Goal: Transaction & Acquisition: Book appointment/travel/reservation

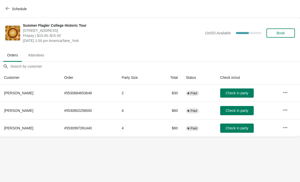
click at [3, 5] on button "Schedule" at bounding box center [17, 8] width 28 height 9
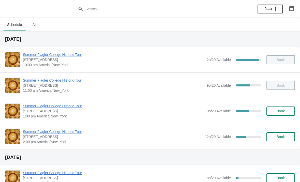
click at [82, 111] on span "[STREET_ADDRESS]" at bounding box center [112, 111] width 179 height 5
click at [73, 108] on span "Summer Flagler College Historic Tour" at bounding box center [112, 105] width 179 height 5
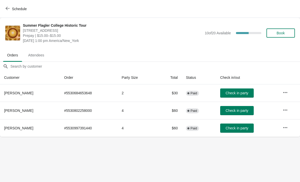
click at [9, 10] on icon "button" at bounding box center [8, 8] width 4 height 4
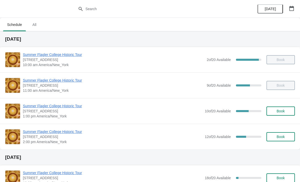
click at [280, 141] on button "Book" at bounding box center [280, 136] width 28 height 9
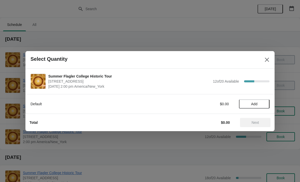
click at [248, 106] on button "Add" at bounding box center [254, 103] width 30 height 9
click at [250, 121] on span "Next" at bounding box center [255, 122] width 22 height 4
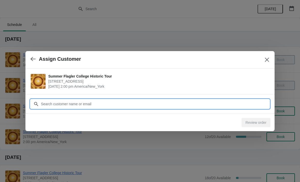
click at [250, 101] on input "Customer" at bounding box center [155, 103] width 229 height 9
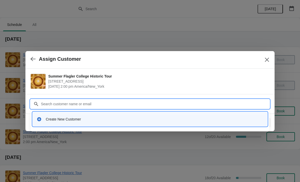
click at [45, 118] on div "Create New Customer" at bounding box center [150, 119] width 227 height 5
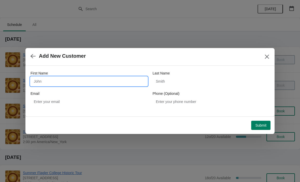
click at [51, 84] on input "First Name" at bounding box center [88, 81] width 117 height 9
type input "Traci"
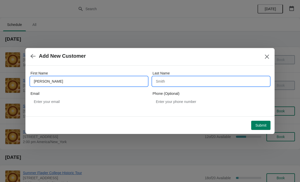
click at [201, 85] on input "Last Name" at bounding box center [210, 81] width 117 height 9
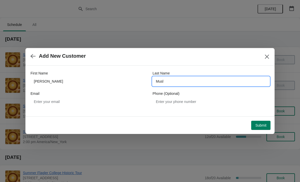
type input "Musla"
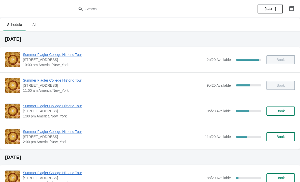
click at [48, 108] on span "Summer Flagler College Historic Tour" at bounding box center [112, 105] width 179 height 5
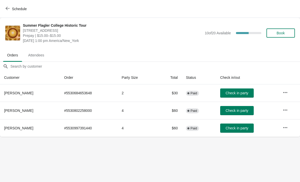
click at [240, 109] on span "Check in party" at bounding box center [236, 111] width 23 height 4
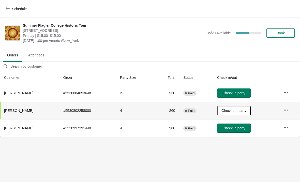
click at [242, 130] on span "Check in party" at bounding box center [233, 128] width 23 height 4
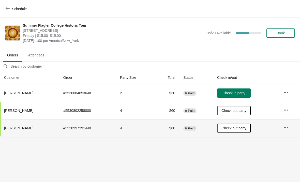
click at [15, 11] on button "Schedule" at bounding box center [17, 8] width 28 height 9
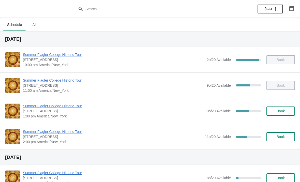
click at [77, 82] on span "Summer Flagler College Historic Tour" at bounding box center [113, 80] width 181 height 5
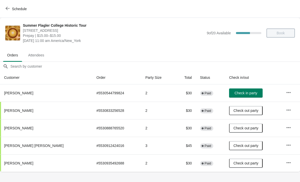
click at [240, 100] on td "Check in party" at bounding box center [253, 92] width 57 height 17
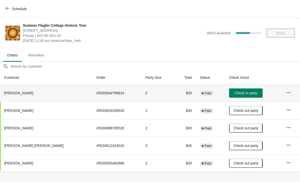
click at [240, 95] on span "Check in party" at bounding box center [245, 93] width 23 height 4
click at [10, 13] on button "Schedule" at bounding box center [17, 8] width 28 height 9
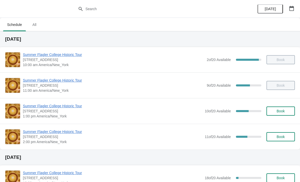
click at [76, 106] on span "Summer Flagler College Historic Tour" at bounding box center [112, 105] width 179 height 5
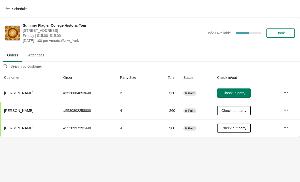
click at [5, 9] on button "Schedule" at bounding box center [17, 8] width 28 height 9
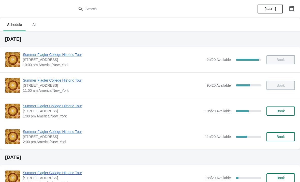
click at [70, 134] on span "Summer Flagler College Historic Tour" at bounding box center [112, 131] width 179 height 5
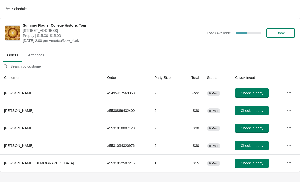
click at [8, 8] on icon "button" at bounding box center [8, 8] width 4 height 4
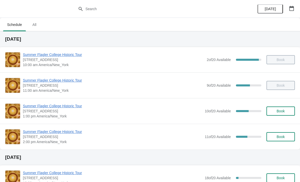
click at [63, 106] on span "Summer Flagler College Historic Tour" at bounding box center [112, 105] width 179 height 5
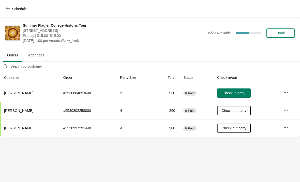
click at [7, 12] on button "Schedule" at bounding box center [17, 8] width 28 height 9
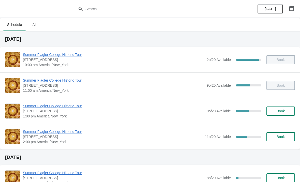
click at [275, 134] on button "Book" at bounding box center [280, 136] width 28 height 9
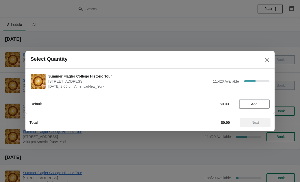
click at [266, 63] on button "Close" at bounding box center [266, 59] width 9 height 9
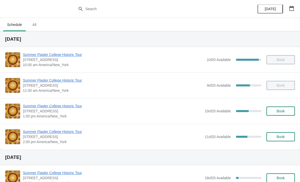
click at [282, 138] on span "Book" at bounding box center [280, 137] width 8 height 4
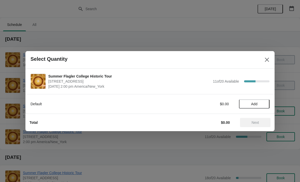
click at [259, 102] on span "Add" at bounding box center [253, 104] width 21 height 4
click at [265, 105] on icon at bounding box center [262, 103] width 5 height 5
click at [263, 104] on icon at bounding box center [263, 104] width 2 height 2
click at [265, 105] on icon at bounding box center [262, 103] width 5 height 5
click at [254, 120] on span "Next" at bounding box center [255, 122] width 7 height 4
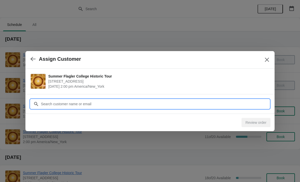
click at [130, 104] on input "Customer" at bounding box center [155, 103] width 229 height 9
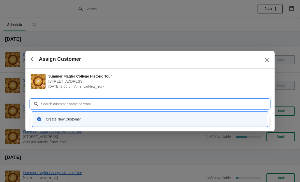
click at [21, 81] on div at bounding box center [150, 91] width 300 height 182
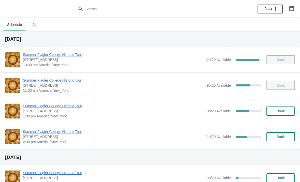
click at [287, 115] on button "Book" at bounding box center [280, 110] width 28 height 9
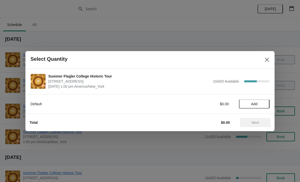
click at [252, 103] on span "Add" at bounding box center [254, 104] width 6 height 4
click at [262, 103] on icon at bounding box center [262, 103] width 5 height 5
click at [263, 104] on icon at bounding box center [263, 104] width 2 height 2
click at [265, 104] on icon at bounding box center [262, 103] width 5 height 5
click at [254, 124] on span "Next" at bounding box center [255, 122] width 7 height 4
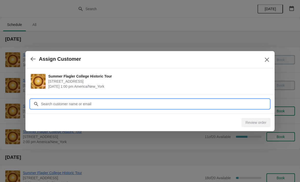
click at [50, 105] on input "Customer" at bounding box center [155, 103] width 229 height 9
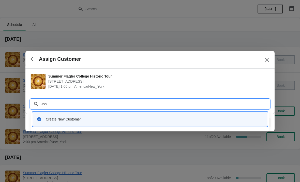
type input "[PERSON_NAME]"
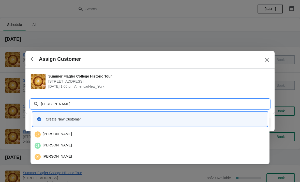
click at [133, 118] on div "Create New Customer" at bounding box center [155, 119] width 218 height 5
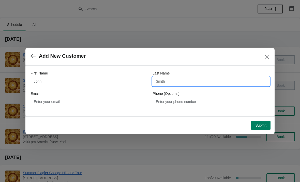
click at [184, 83] on input "Last Name" at bounding box center [210, 81] width 117 height 9
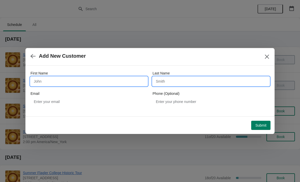
click at [109, 85] on input "First Name" at bounding box center [88, 81] width 117 height 9
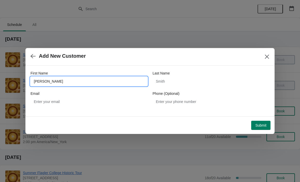
type input "[PERSON_NAME]"
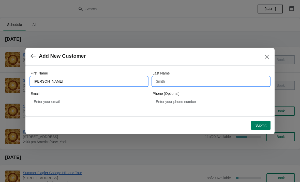
click at [176, 84] on input "Last Name" at bounding box center [210, 81] width 117 height 9
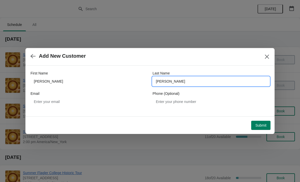
type input "[PERSON_NAME]"
click at [260, 125] on span "Submit" at bounding box center [260, 125] width 11 height 4
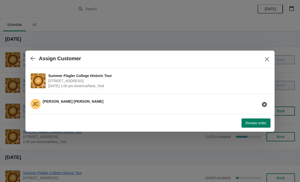
click at [261, 125] on span "Review order" at bounding box center [255, 123] width 21 height 4
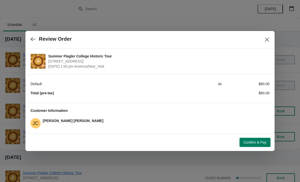
click at [256, 142] on span "Confirm & Pay" at bounding box center [254, 142] width 23 height 4
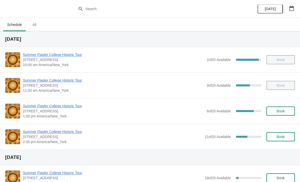
click at [66, 106] on span "Summer Flagler College Historic Tour" at bounding box center [113, 105] width 181 height 5
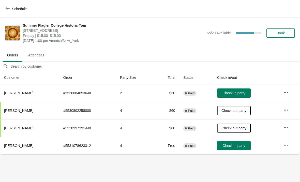
click at [243, 93] on span "Check in party" at bounding box center [233, 93] width 23 height 4
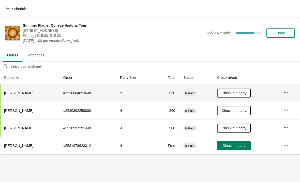
click at [243, 146] on span "Check in party" at bounding box center [233, 146] width 23 height 4
